Goal: Task Accomplishment & Management: Manage account settings

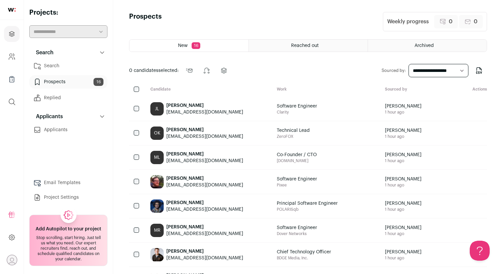
click at [64, 67] on link "Search" at bounding box center [68, 65] width 78 height 13
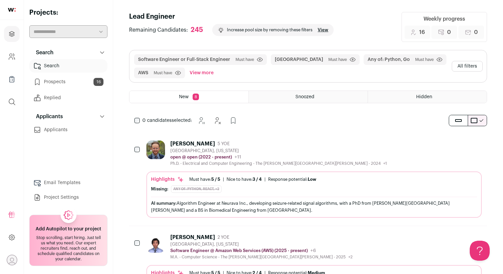
click at [462, 68] on button "All filters" at bounding box center [467, 66] width 31 height 11
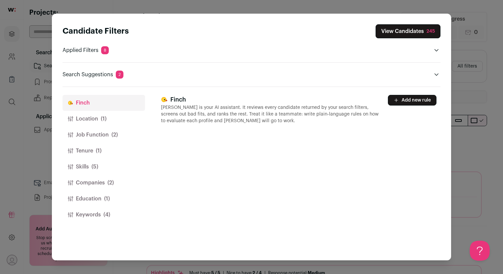
click at [108, 124] on button "Location (1)" at bounding box center [104, 119] width 83 height 16
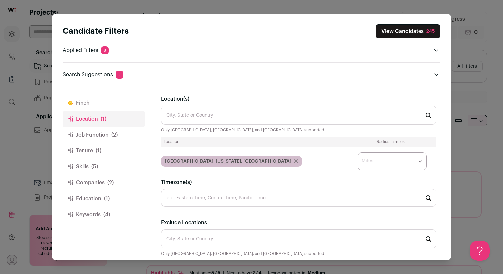
click at [103, 138] on button "Job Function (2)" at bounding box center [104, 135] width 83 height 16
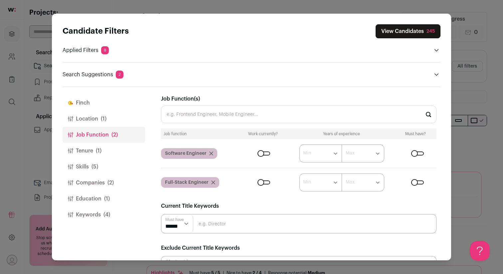
click at [101, 154] on span "(1)" at bounding box center [99, 151] width 6 height 8
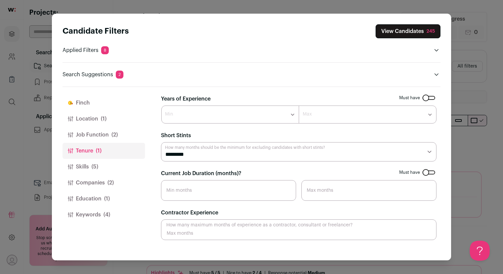
click at [106, 164] on button "Skills (5)" at bounding box center [104, 167] width 83 height 16
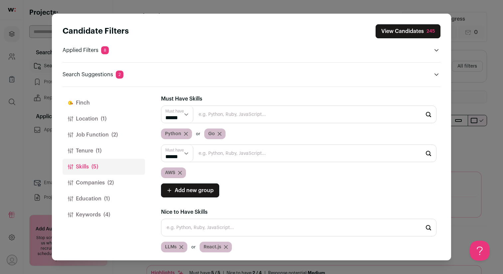
click at [110, 188] on button "Companies (2)" at bounding box center [104, 183] width 83 height 16
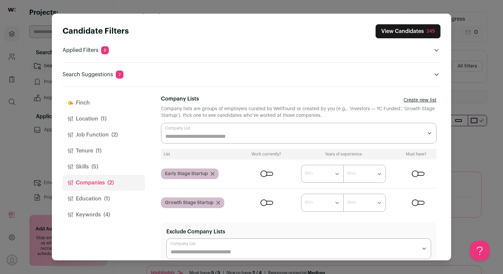
click at [422, 173] on div "Close modal via background" at bounding box center [418, 174] width 13 height 4
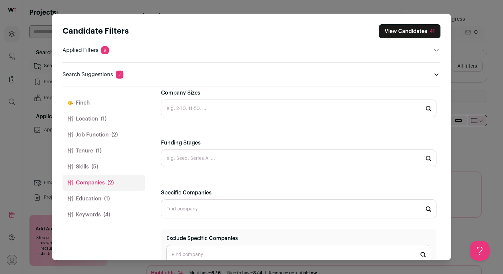
scroll to position [264, 0]
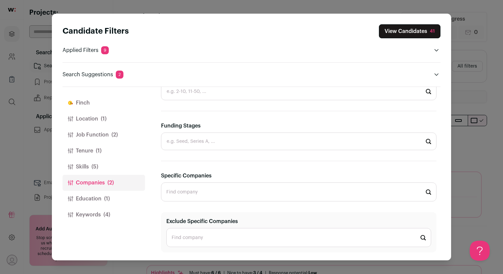
click at [103, 200] on button "Education (1)" at bounding box center [104, 199] width 83 height 16
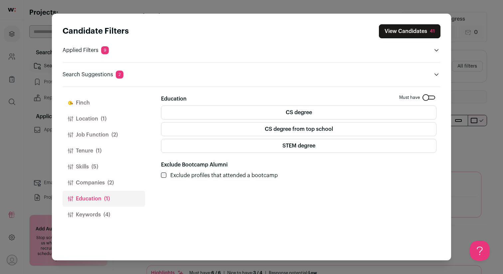
click at [211, 108] on label "CS degree" at bounding box center [299, 113] width 276 height 14
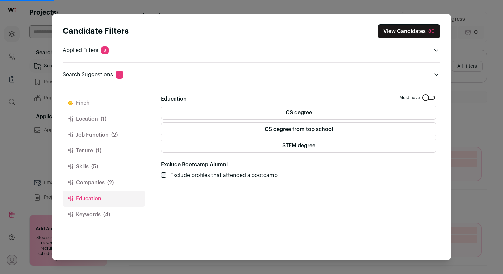
click at [102, 211] on button "Keywords (4)" at bounding box center [104, 215] width 83 height 16
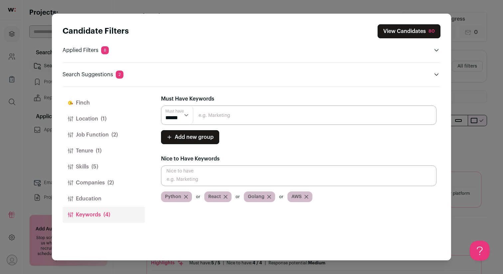
click at [106, 197] on button "Education" at bounding box center [104, 199] width 83 height 16
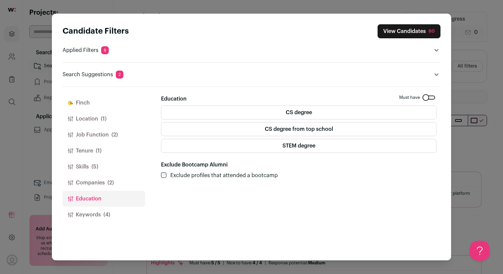
click at [105, 211] on span "(4)" at bounding box center [107, 215] width 7 height 8
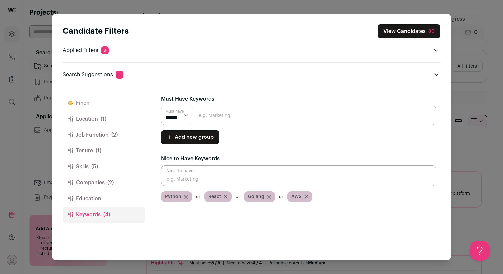
click at [113, 201] on button "Education" at bounding box center [104, 199] width 83 height 16
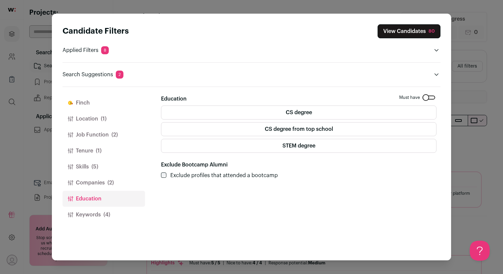
click at [298, 148] on label "STEM degree" at bounding box center [299, 146] width 276 height 14
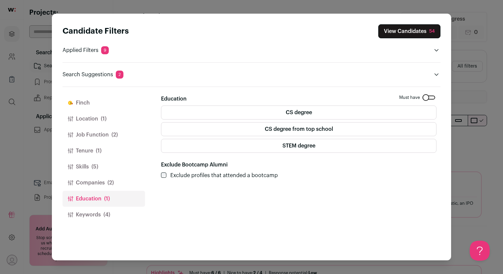
click at [422, 32] on button "View Candidates 54" at bounding box center [410, 31] width 62 height 14
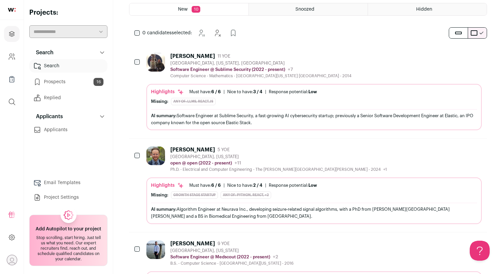
scroll to position [89, 0]
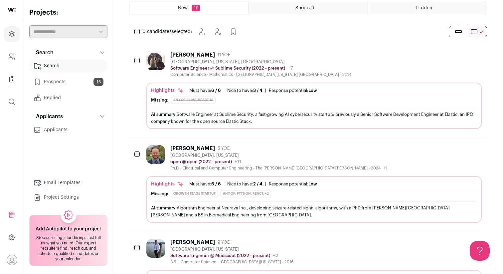
click at [383, 103] on div "Missing: Any of: LLMs, React.js" at bounding box center [314, 100] width 326 height 7
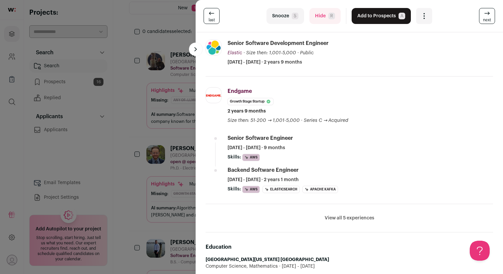
scroll to position [198, 0]
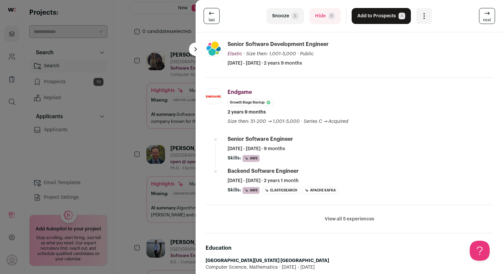
click at [324, 23] on button "Hide R" at bounding box center [325, 16] width 31 height 16
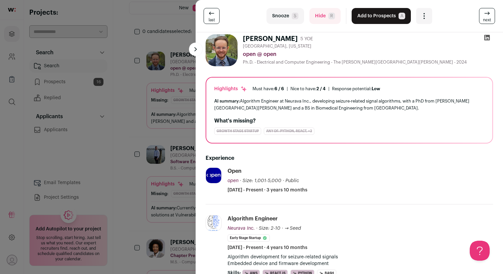
scroll to position [0, 0]
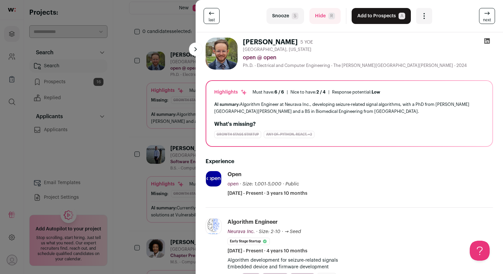
click at [320, 23] on button "Hide R" at bounding box center [325, 16] width 31 height 16
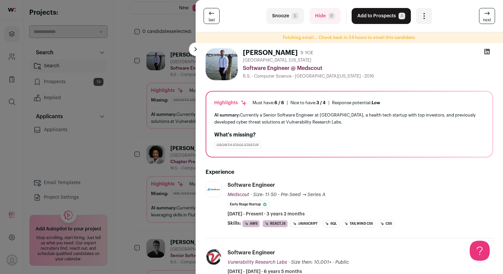
click at [381, 15] on button "Add to Prospects A" at bounding box center [381, 16] width 59 height 16
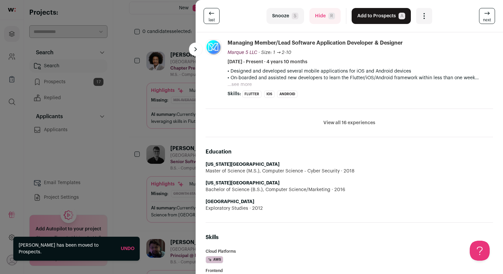
scroll to position [285, 0]
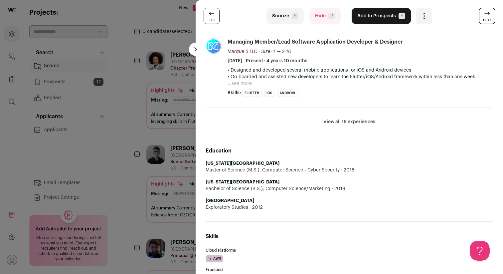
click at [326, 18] on button "Hide R" at bounding box center [325, 16] width 31 height 16
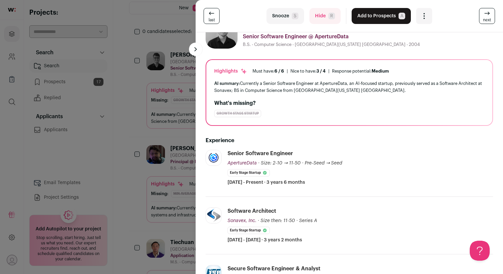
scroll to position [0, 0]
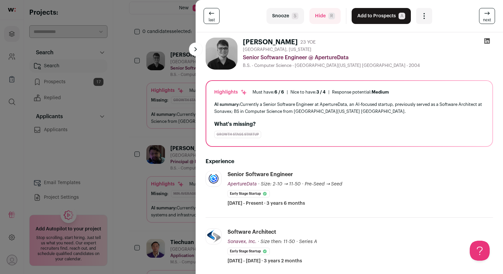
click at [372, 20] on button "Add to Prospects A" at bounding box center [381, 16] width 59 height 16
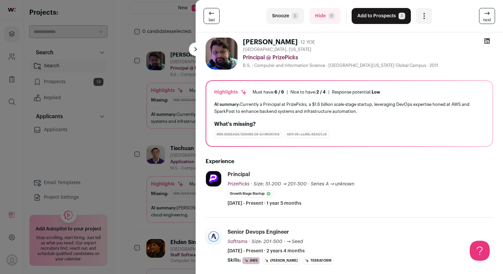
click at [359, 23] on button "Add to Prospects A" at bounding box center [381, 16] width 59 height 16
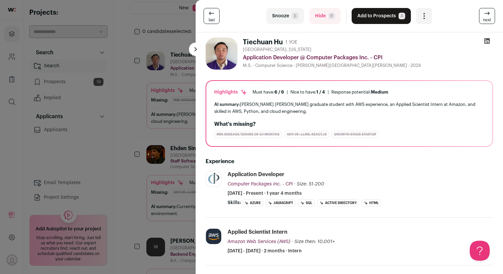
click at [331, 20] on button "Hide R" at bounding box center [325, 16] width 31 height 16
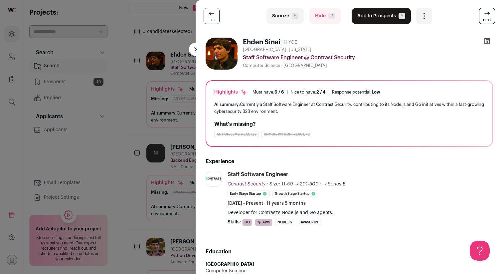
click at [374, 105] on div "AI summary: Currently a Staff Software Engineer at Contrast Security, contribut…" at bounding box center [349, 108] width 270 height 14
click at [328, 19] on button "Hide R" at bounding box center [325, 16] width 31 height 16
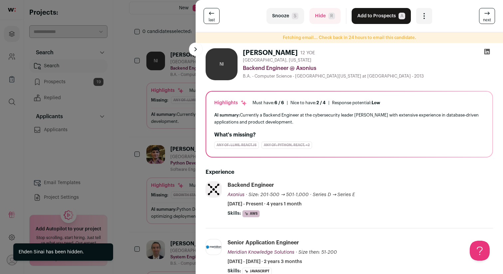
click at [324, 19] on button "Hide R" at bounding box center [325, 16] width 31 height 16
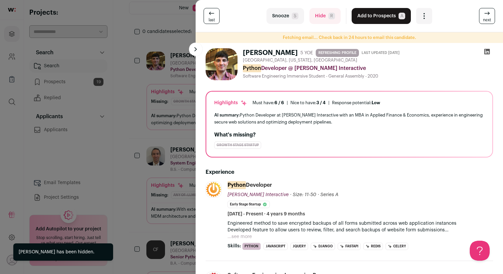
click at [323, 17] on button "Hide R" at bounding box center [325, 16] width 31 height 16
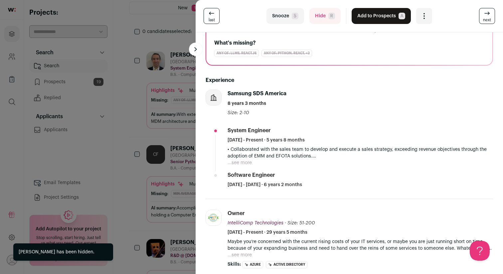
scroll to position [98, 0]
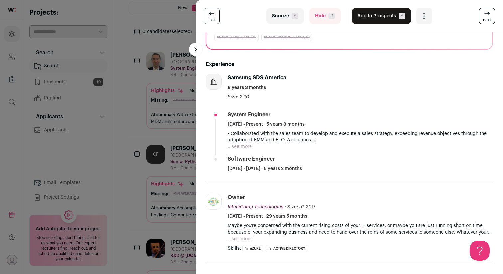
click at [323, 19] on button "Hide R" at bounding box center [325, 16] width 31 height 16
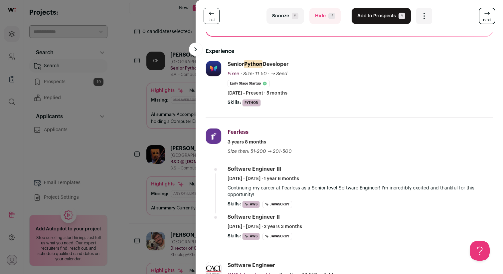
scroll to position [123, 0]
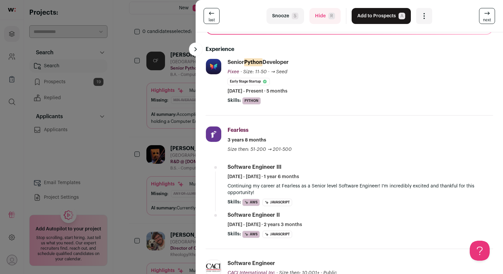
click at [193, 51] on button at bounding box center [195, 49] width 13 height 13
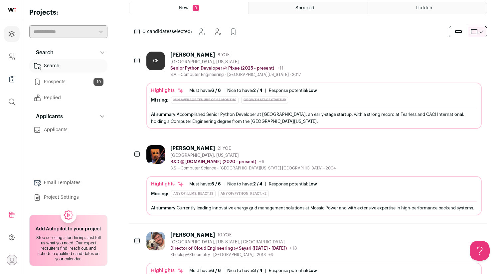
click at [68, 86] on link "Prospects 19" at bounding box center [68, 81] width 78 height 13
